Goal: Navigation & Orientation: Find specific page/section

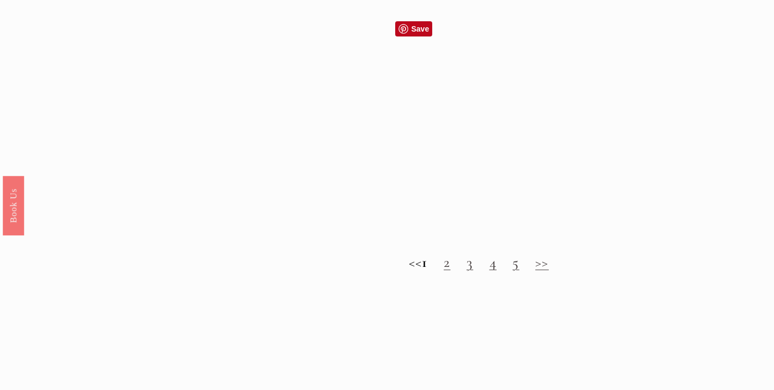
scroll to position [1064, 0]
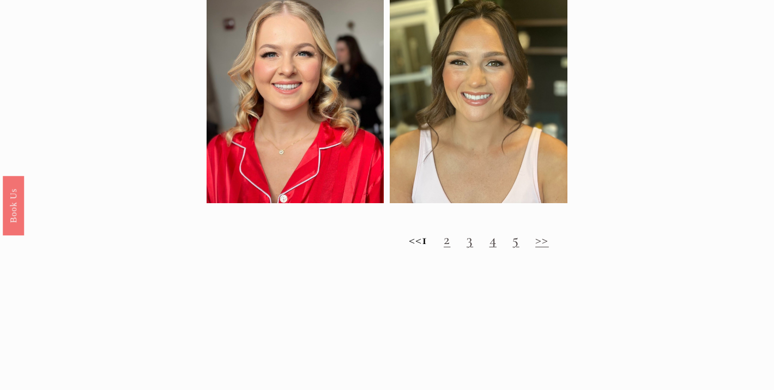
click at [462, 244] on h2 "<< 1 2 3 4 5 >>" at bounding box center [479, 239] width 544 height 17
click at [450, 242] on link "2" at bounding box center [447, 240] width 7 height 18
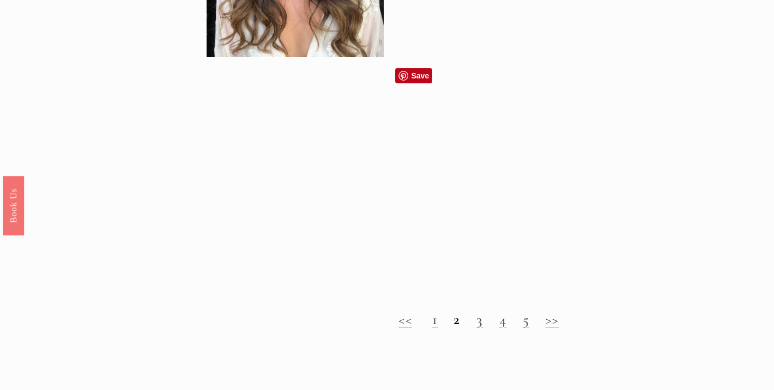
scroll to position [940, 0]
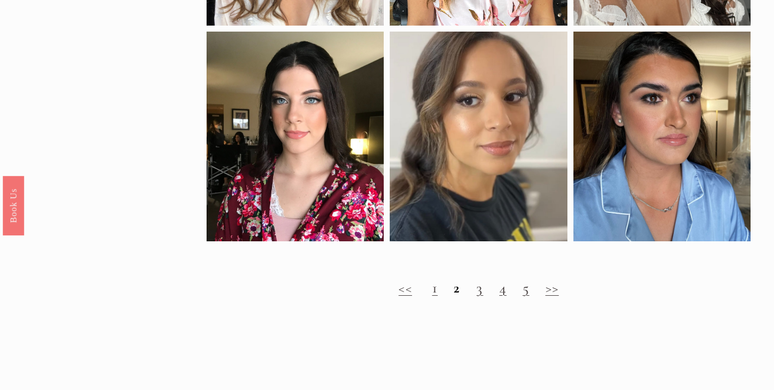
click at [483, 290] on h2 "<< 1 2 3 4 5 >>" at bounding box center [479, 288] width 544 height 17
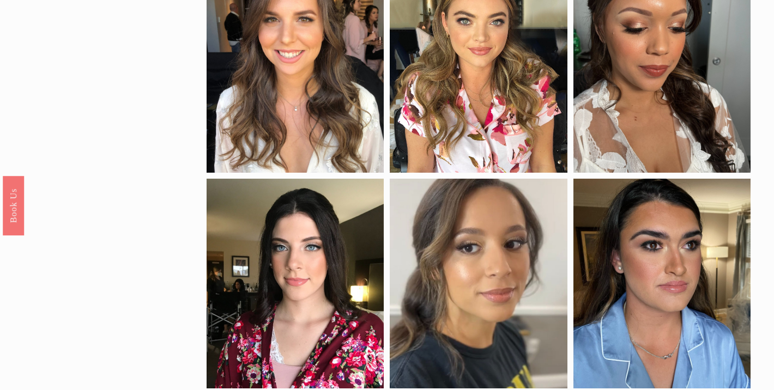
scroll to position [759, 0]
